Goal: Information Seeking & Learning: Learn about a topic

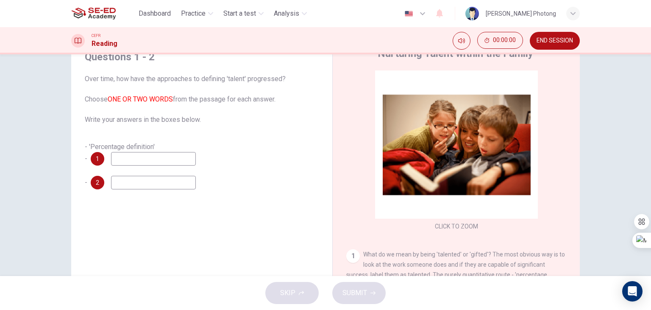
scroll to position [42, 0]
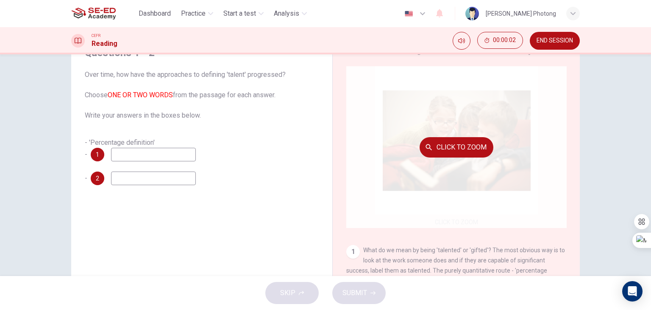
click at [486, 103] on div "Click to Zoom" at bounding box center [457, 147] width 221 height 162
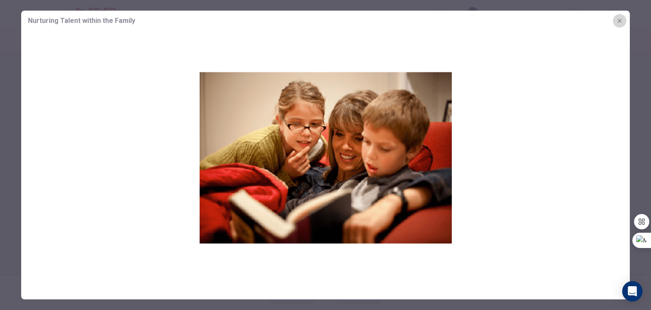
click at [624, 22] on button "button" at bounding box center [620, 21] width 14 height 14
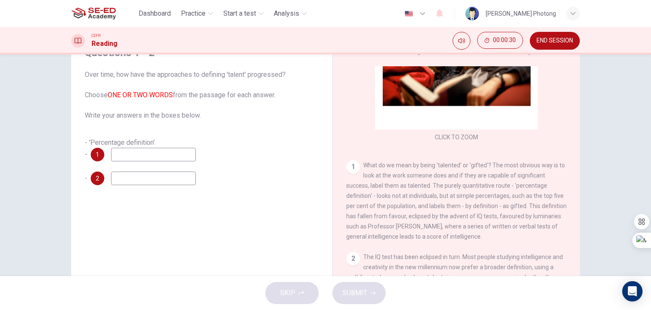
click at [154, 155] on input at bounding box center [153, 155] width 85 height 14
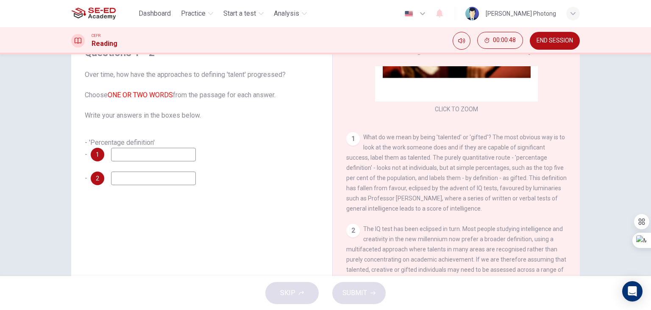
scroll to position [127, 0]
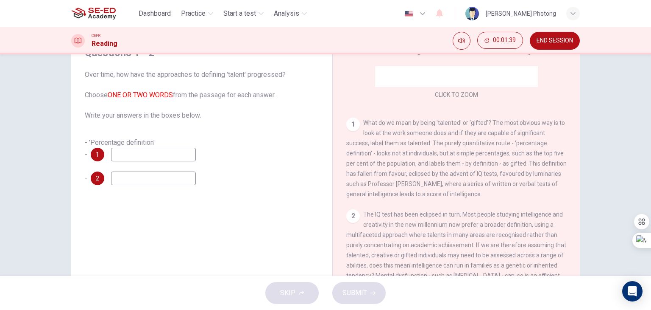
click at [154, 162] on div "- 'Percentage definition' - 1 - 2" at bounding box center [202, 161] width 234 height 48
click at [154, 154] on input at bounding box center [153, 155] width 85 height 14
type input "lumicaries"
click at [162, 181] on input at bounding box center [153, 178] width 85 height 14
type input "IQ"
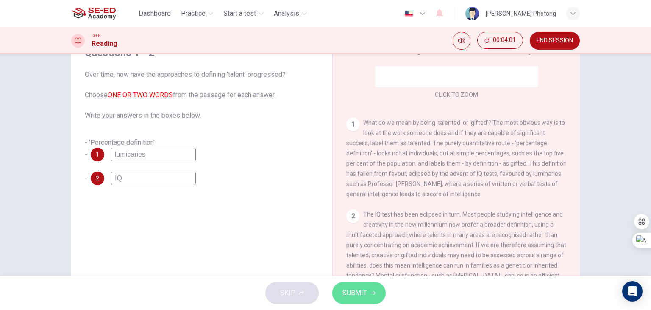
click at [363, 284] on button "SUBMIT" at bounding box center [359, 293] width 53 height 22
click at [148, 102] on span "Over time, how have the approaches to defining 'talent' progressed? Choose ONE …" at bounding box center [202, 95] width 234 height 51
click at [363, 291] on span "SUBMIT" at bounding box center [355, 293] width 25 height 12
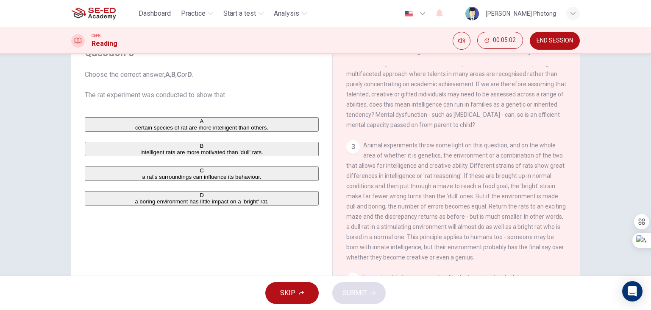
scroll to position [297, 0]
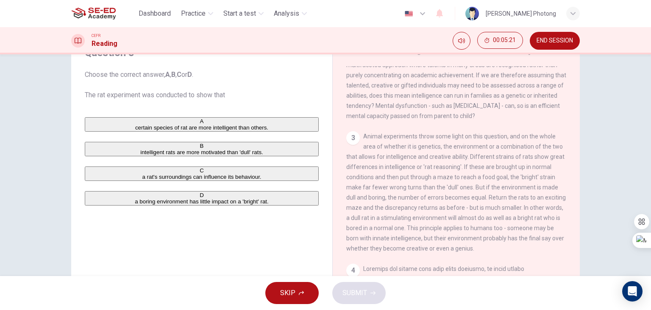
drag, startPoint x: 486, startPoint y: 170, endPoint x: 526, endPoint y: 171, distance: 40.3
click at [526, 171] on span "Animal experiments throw some light on this question, and on the whole area of …" at bounding box center [457, 192] width 220 height 119
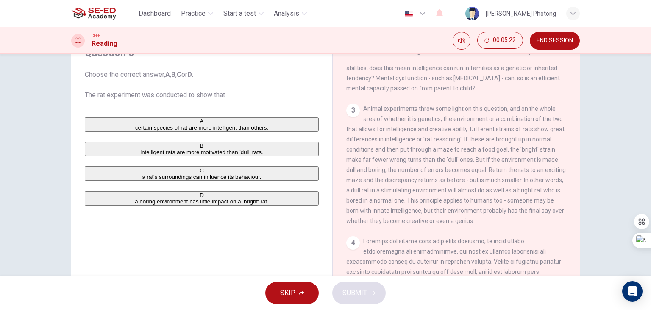
scroll to position [339, 0]
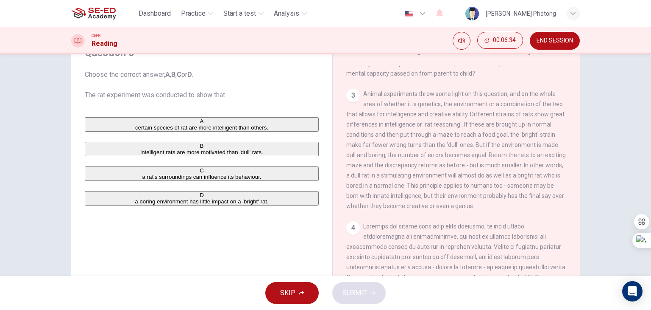
click at [90, 198] on div "D" at bounding box center [202, 195] width 232 height 6
click at [358, 283] on button "SUBMIT" at bounding box center [359, 293] width 53 height 22
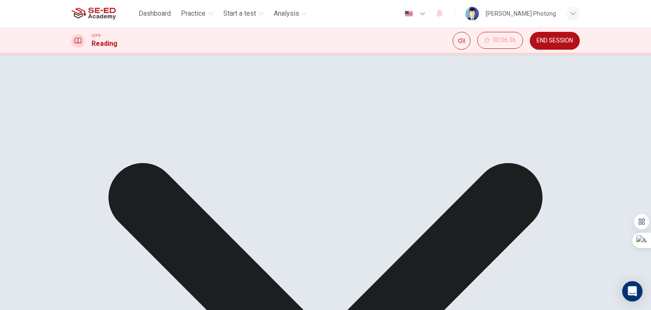
scroll to position [467, 0]
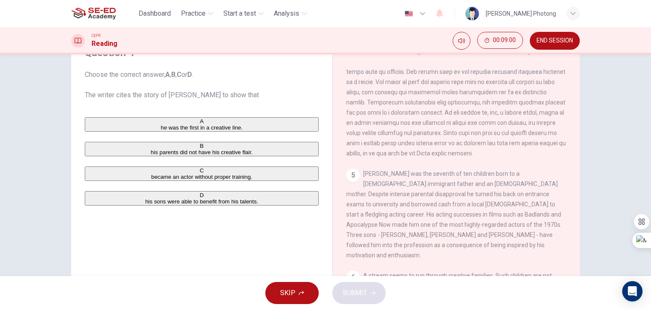
scroll to position [600, 0]
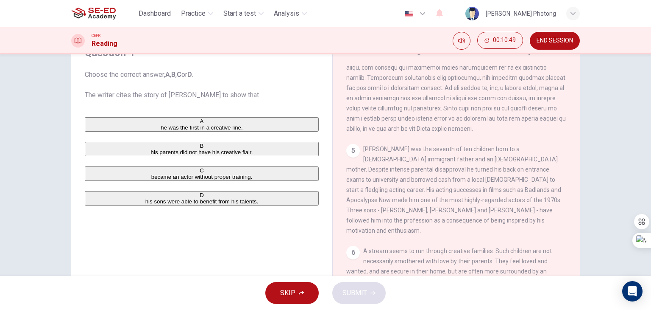
click at [96, 173] on div "C" at bounding box center [202, 170] width 232 height 6
click at [365, 303] on button "SUBMIT" at bounding box center [359, 293] width 53 height 22
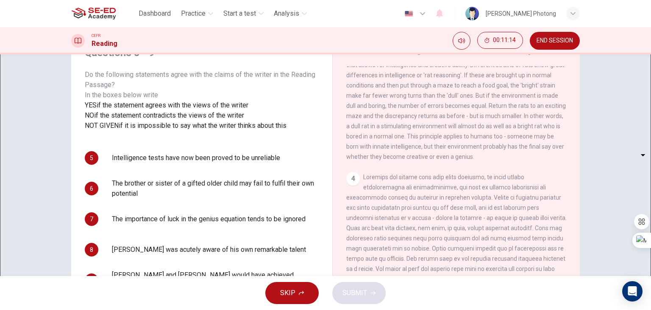
scroll to position [509, 0]
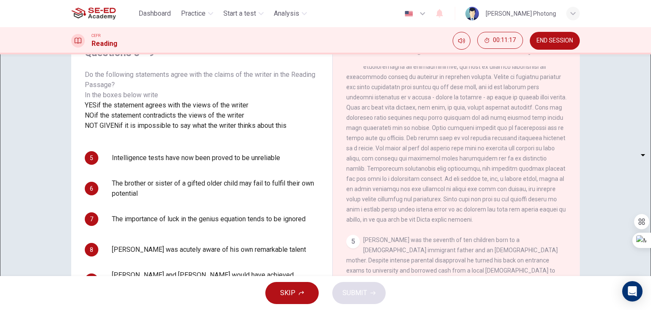
click at [143, 188] on body "This site uses cookies, as explained in our Privacy Policy . If you agree to th…" at bounding box center [325, 155] width 651 height 310
click at [182, 309] on div at bounding box center [325, 310] width 651 height 0
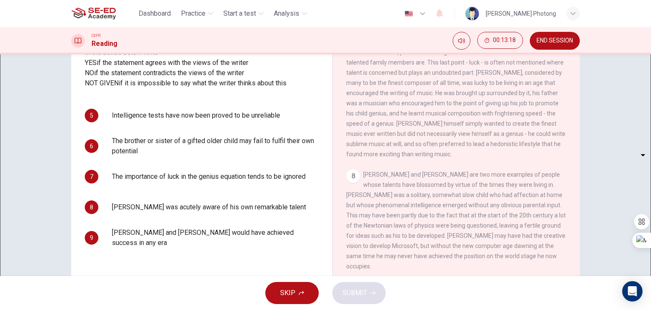
scroll to position [854, 0]
click at [126, 203] on body "This site uses cookies, as explained in our Privacy Policy . If you agree to th…" at bounding box center [325, 155] width 651 height 310
type input "NO"
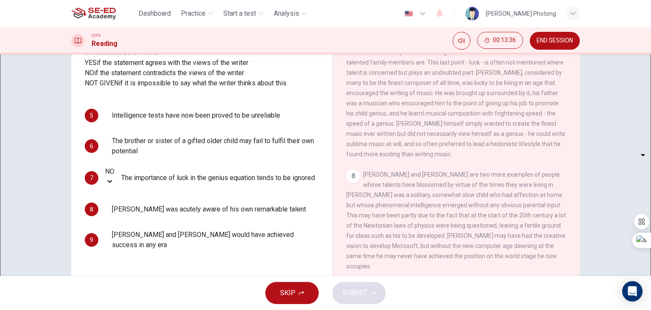
click at [130, 154] on body "This site uses cookies, as explained in our Privacy Policy . If you agree to th…" at bounding box center [325, 155] width 651 height 310
type input "NO"
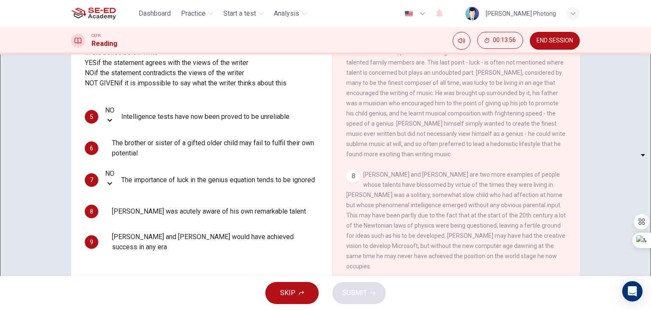
click at [130, 174] on body "This site uses cookies, as explained in our Privacy Policy . If you agree to th…" at bounding box center [325, 155] width 651 height 310
type input "NO"
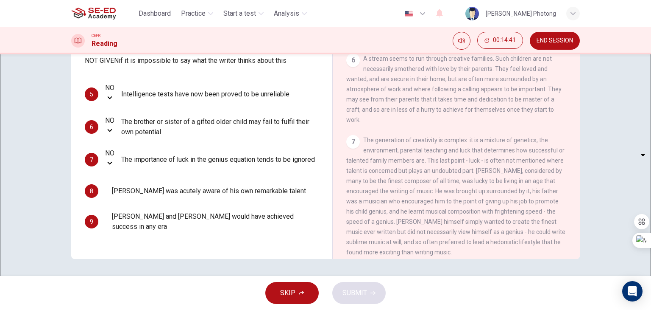
scroll to position [685, 0]
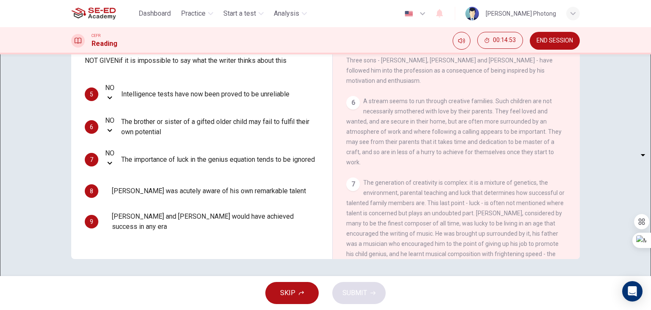
click at [131, 206] on body "This site uses cookies, as explained in our Privacy Policy . If you agree to th…" at bounding box center [325, 155] width 651 height 310
click at [131, 309] on li "YES" at bounding box center [325, 315] width 651 height 10
type input "YES"
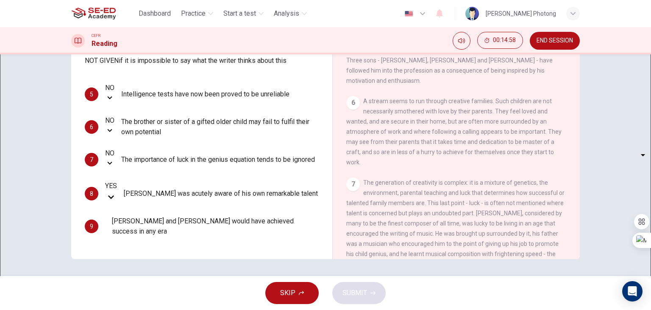
click at [125, 226] on body "This site uses cookies, as explained in our Privacy Policy . If you agree to th…" at bounding box center [325, 155] width 651 height 310
click at [126, 309] on li "YES" at bounding box center [325, 315] width 651 height 10
type input "YES"
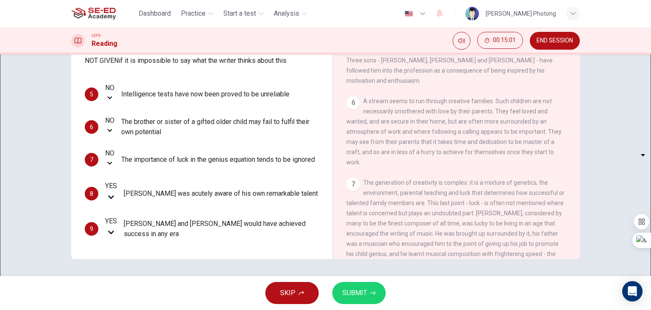
click at [336, 297] on button "SUBMIT" at bounding box center [359, 293] width 53 height 22
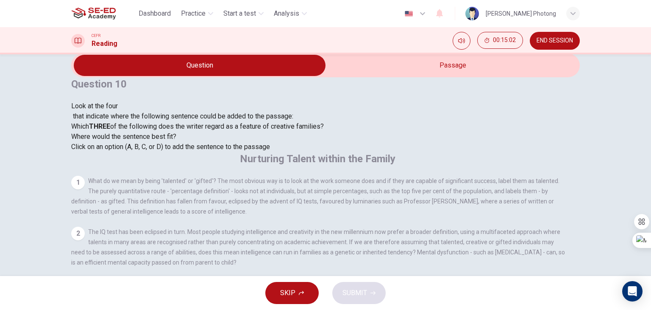
scroll to position [0, 0]
